Goal: Transaction & Acquisition: Download file/media

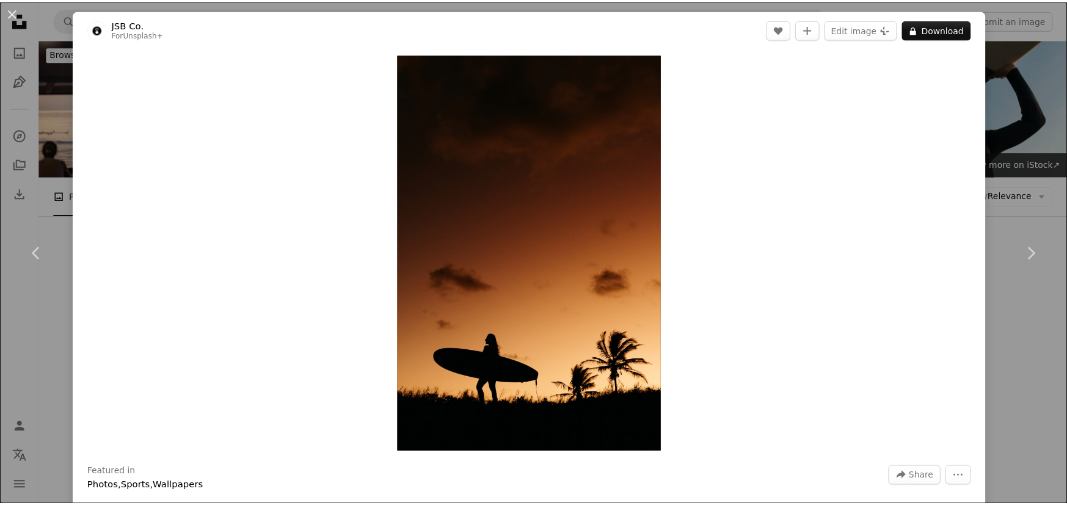
scroll to position [2230, 0]
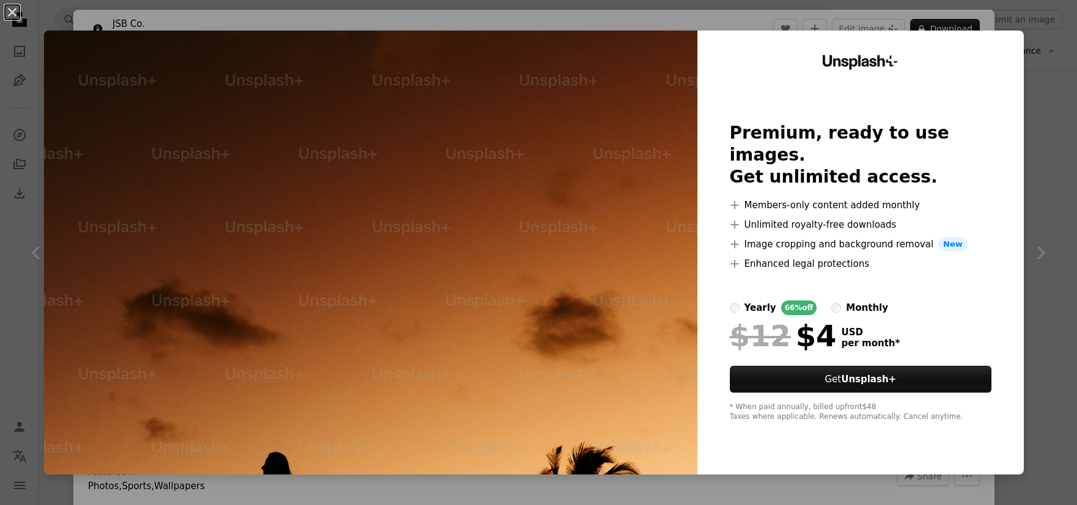
click at [1027, 76] on div "An X shape Unsplash+ Premium, ready to use images. Get unlimited access. A plus…" at bounding box center [538, 252] width 1077 height 505
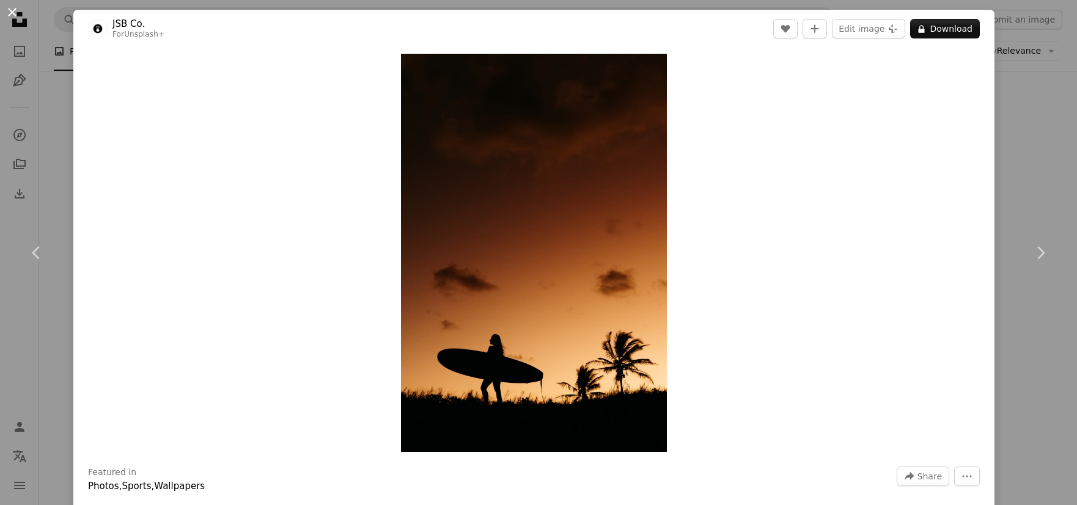
click at [15, 18] on button "An X shape" at bounding box center [12, 12] width 15 height 15
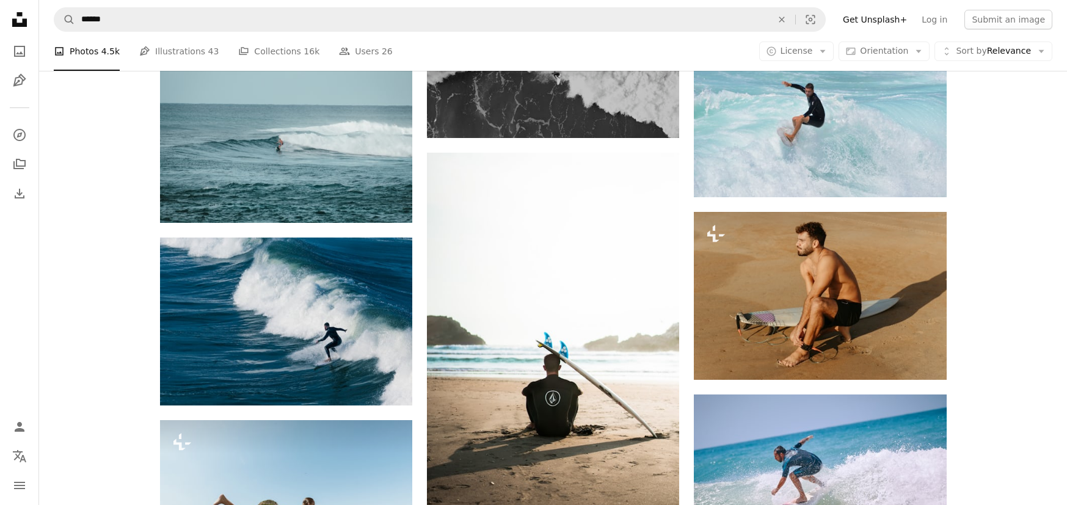
scroll to position [4722, 0]
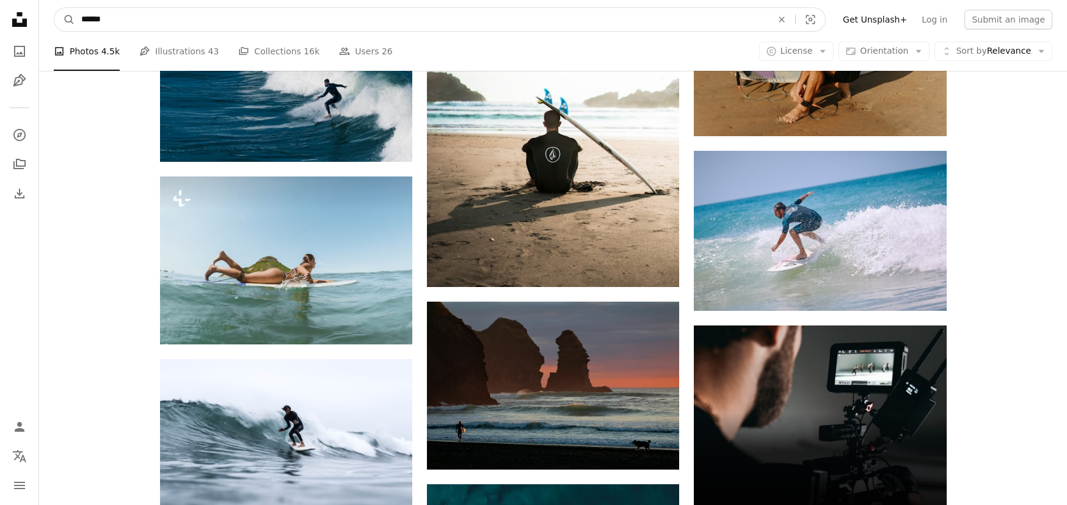
click at [263, 21] on input "******" at bounding box center [421, 19] width 693 height 23
type input "**********"
click at [54, 8] on button "A magnifying glass" at bounding box center [64, 19] width 21 height 23
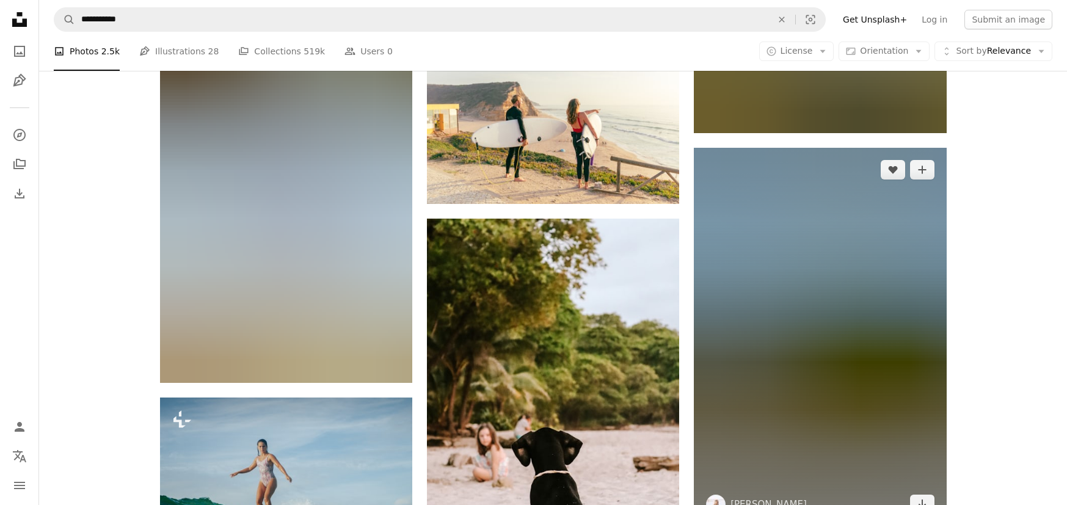
scroll to position [2212, 0]
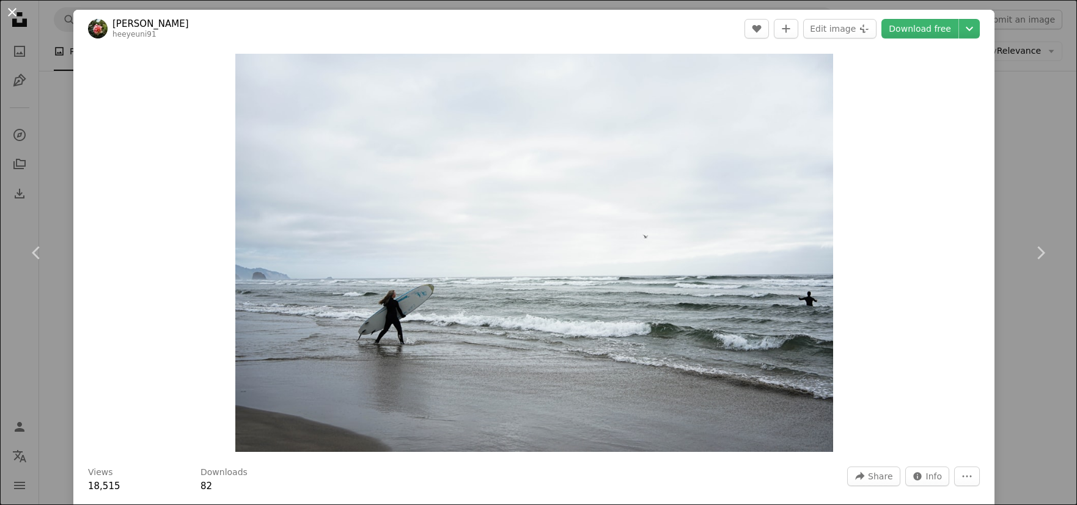
click at [14, 15] on button "An X shape" at bounding box center [12, 12] width 15 height 15
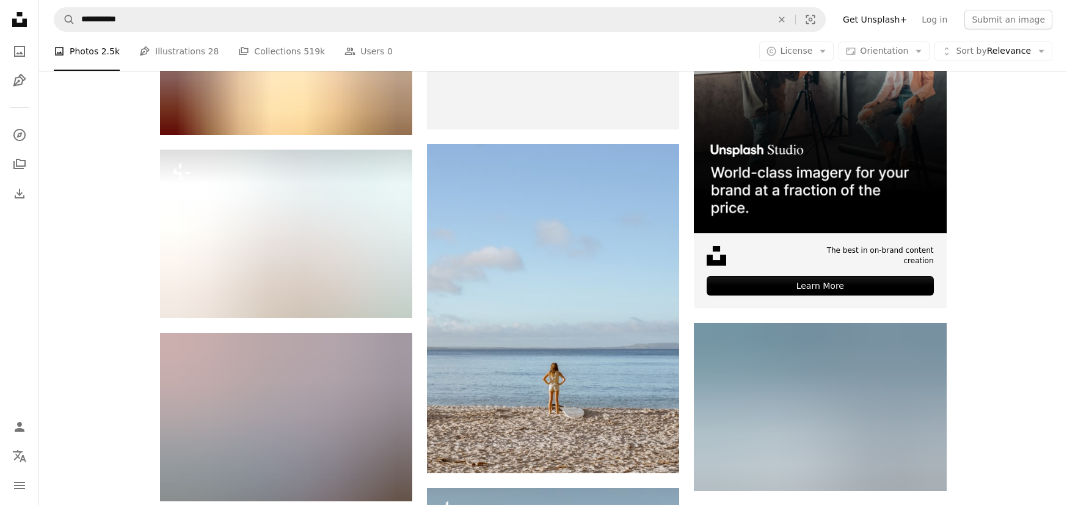
scroll to position [5427, 0]
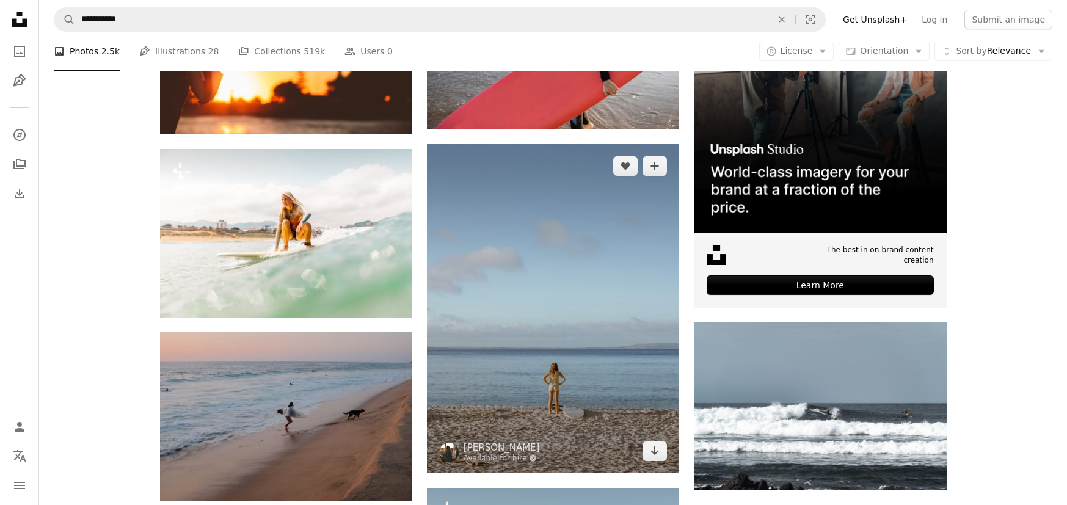
click at [594, 192] on img at bounding box center [553, 308] width 252 height 329
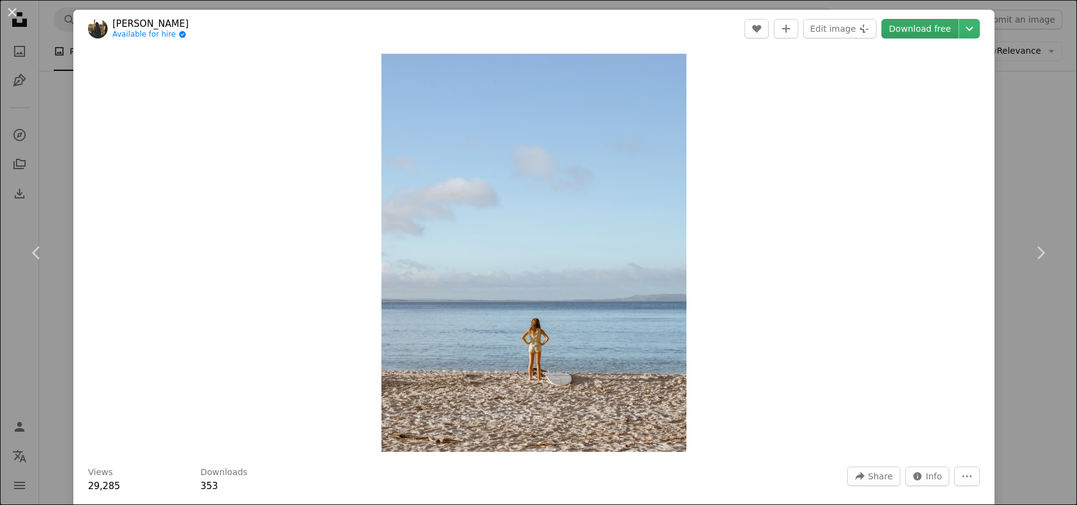
click at [919, 35] on link "Download free" at bounding box center [919, 29] width 77 height 20
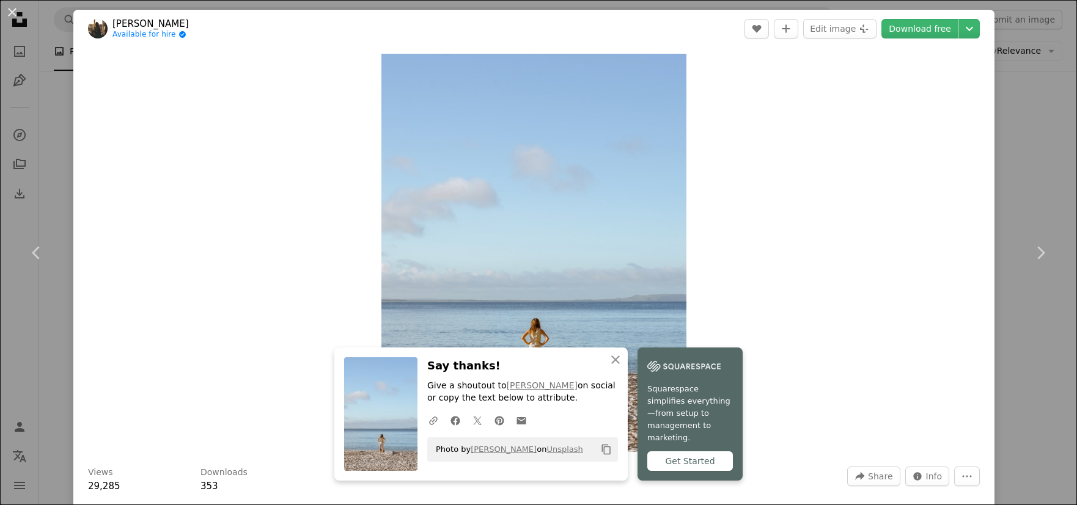
click at [610, 455] on icon "Copy to clipboard" at bounding box center [606, 450] width 9 height 10
click at [15, 13] on button "An X shape" at bounding box center [12, 12] width 15 height 15
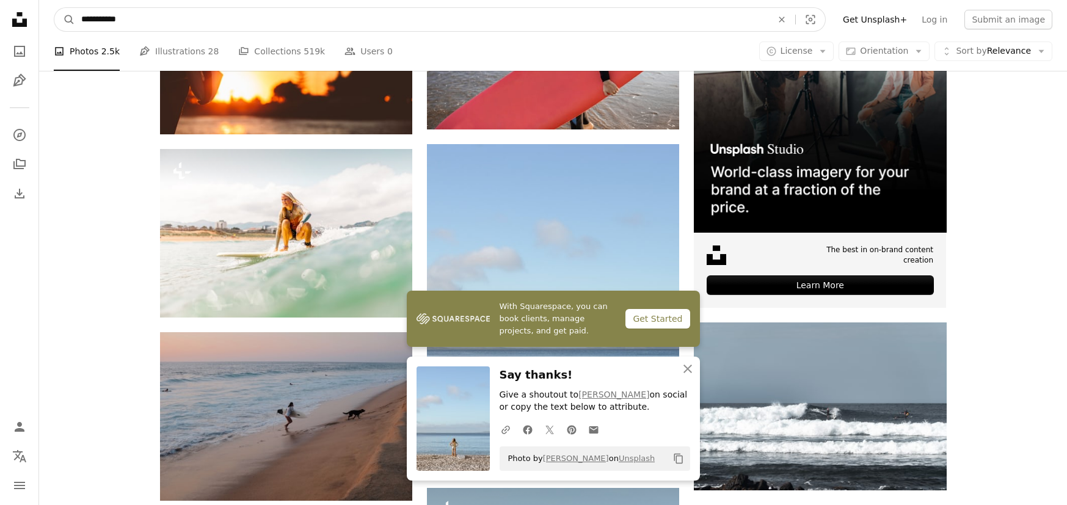
click at [171, 26] on input "**********" at bounding box center [421, 19] width 693 height 23
type input "**********"
click button "A magnifying glass" at bounding box center [64, 19] width 21 height 23
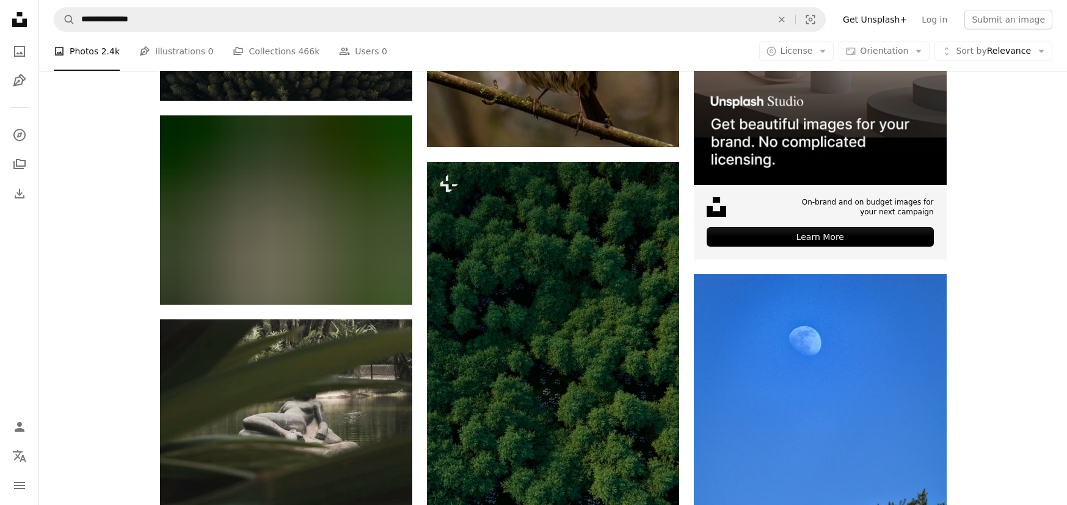
scroll to position [378, 0]
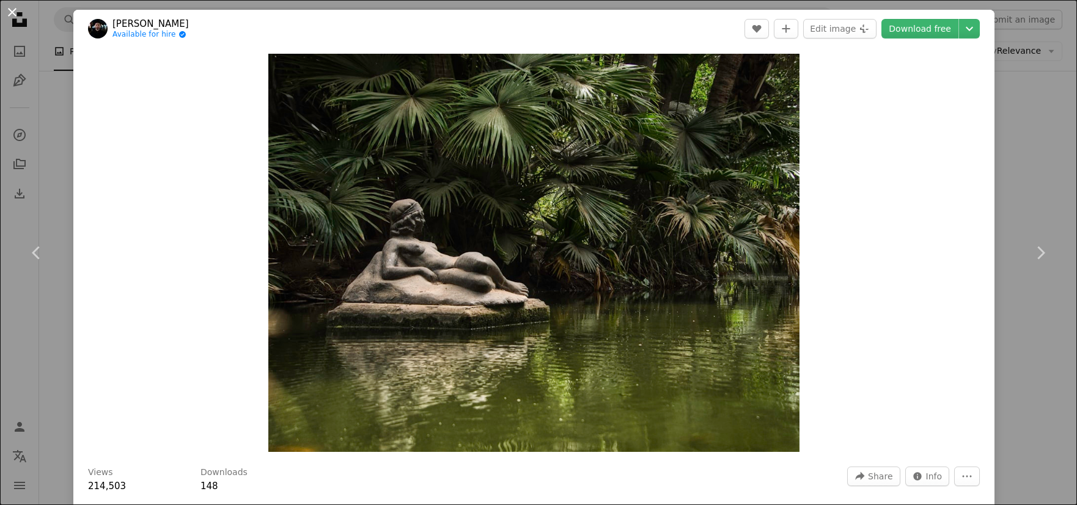
click at [10, 10] on button "An X shape" at bounding box center [12, 12] width 15 height 15
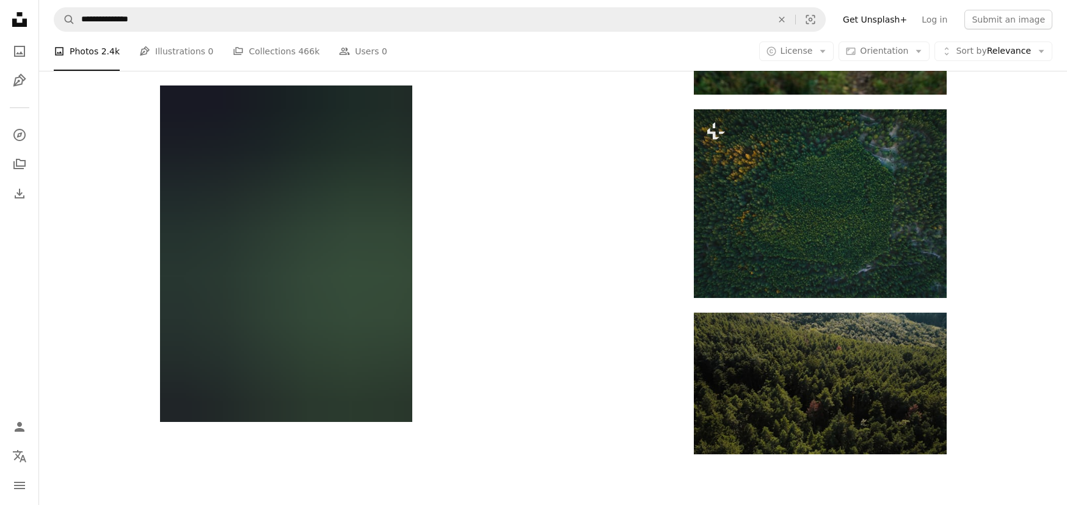
scroll to position [1788, 0]
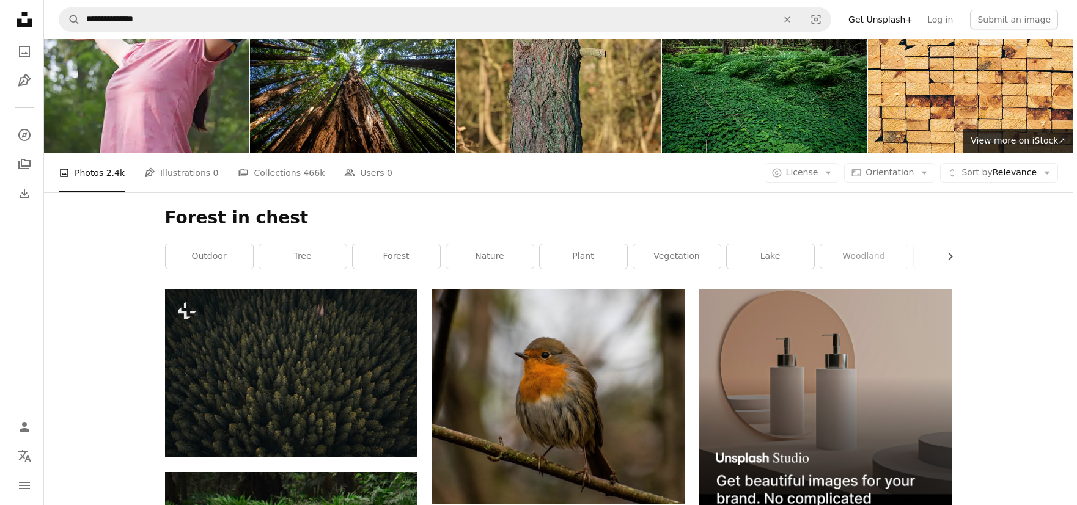
scroll to position [337, 0]
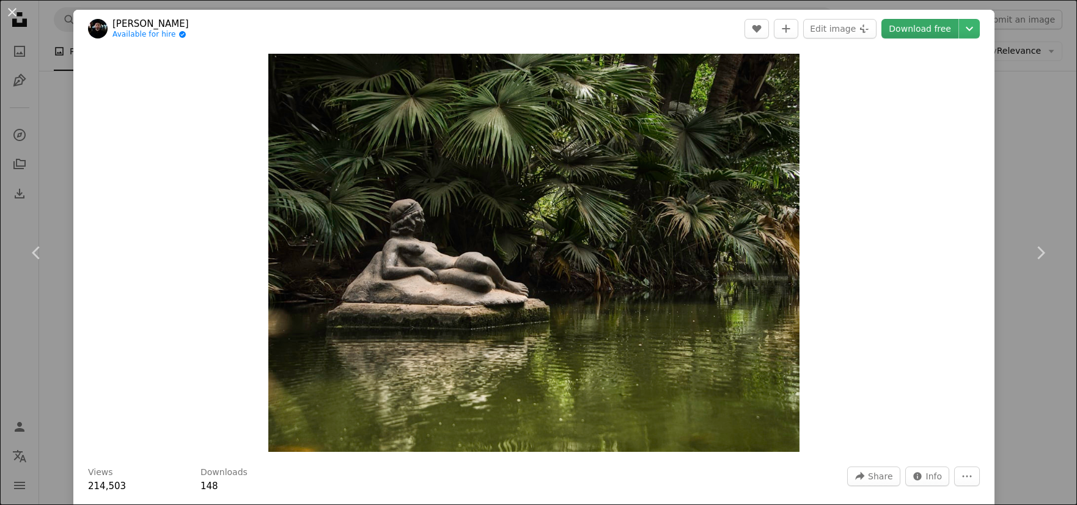
click at [915, 30] on link "Download free" at bounding box center [919, 29] width 77 height 20
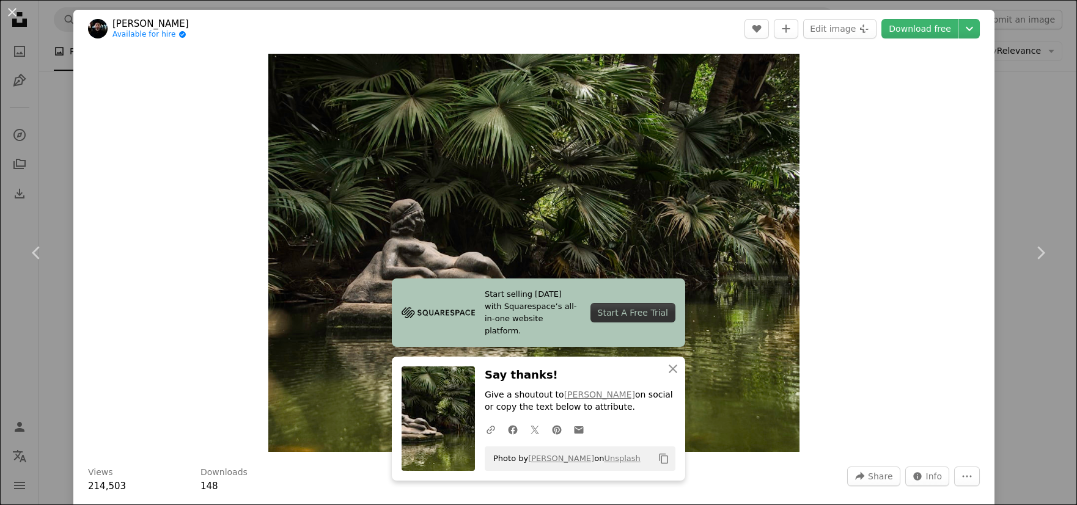
click at [662, 459] on icon "Copy to clipboard" at bounding box center [663, 459] width 9 height 10
click at [661, 458] on icon "Copy content" at bounding box center [663, 458] width 11 height 11
